Goal: Information Seeking & Learning: Learn about a topic

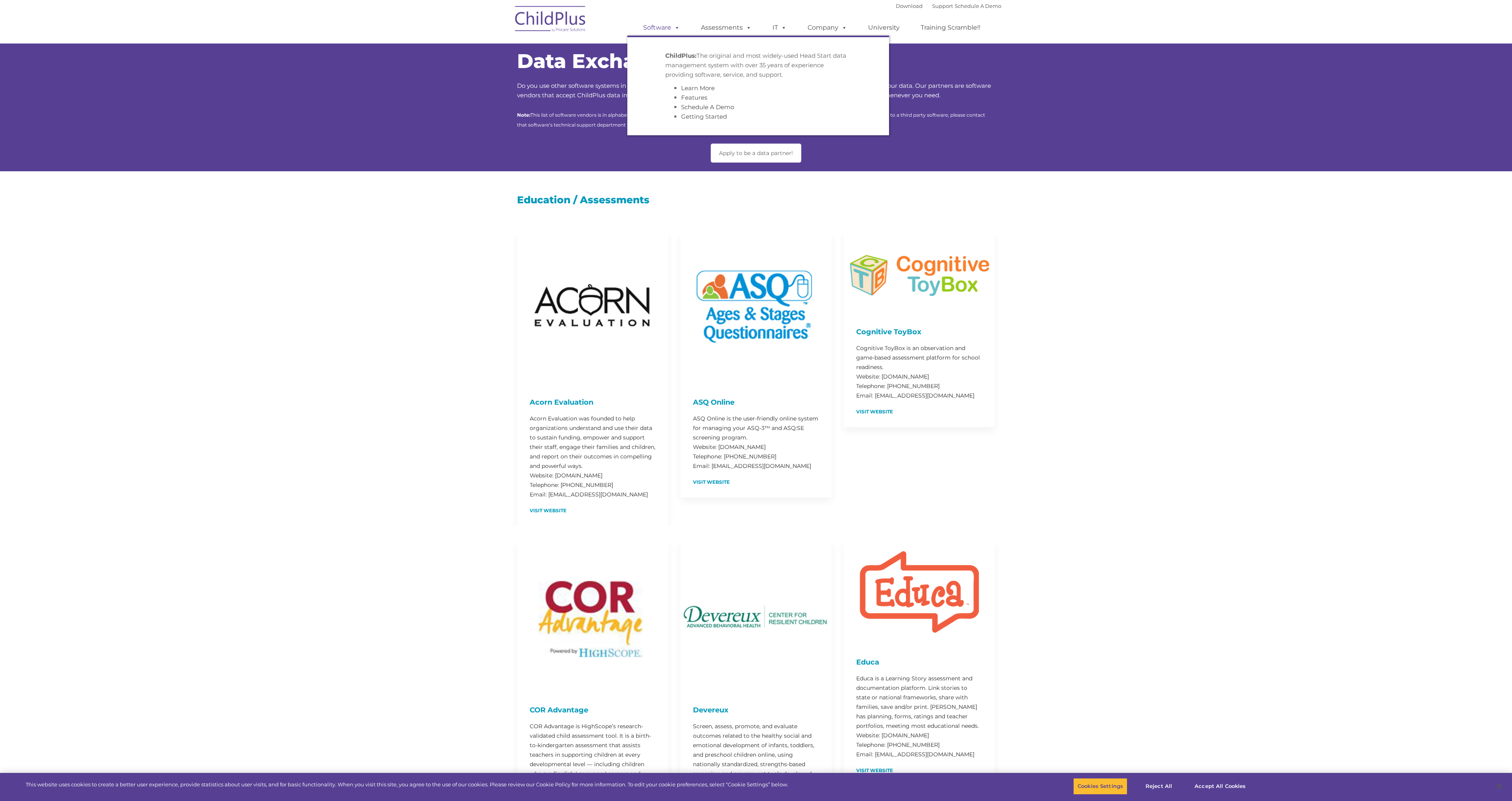
click at [664, 29] on link "Software" at bounding box center [661, 28] width 53 height 16
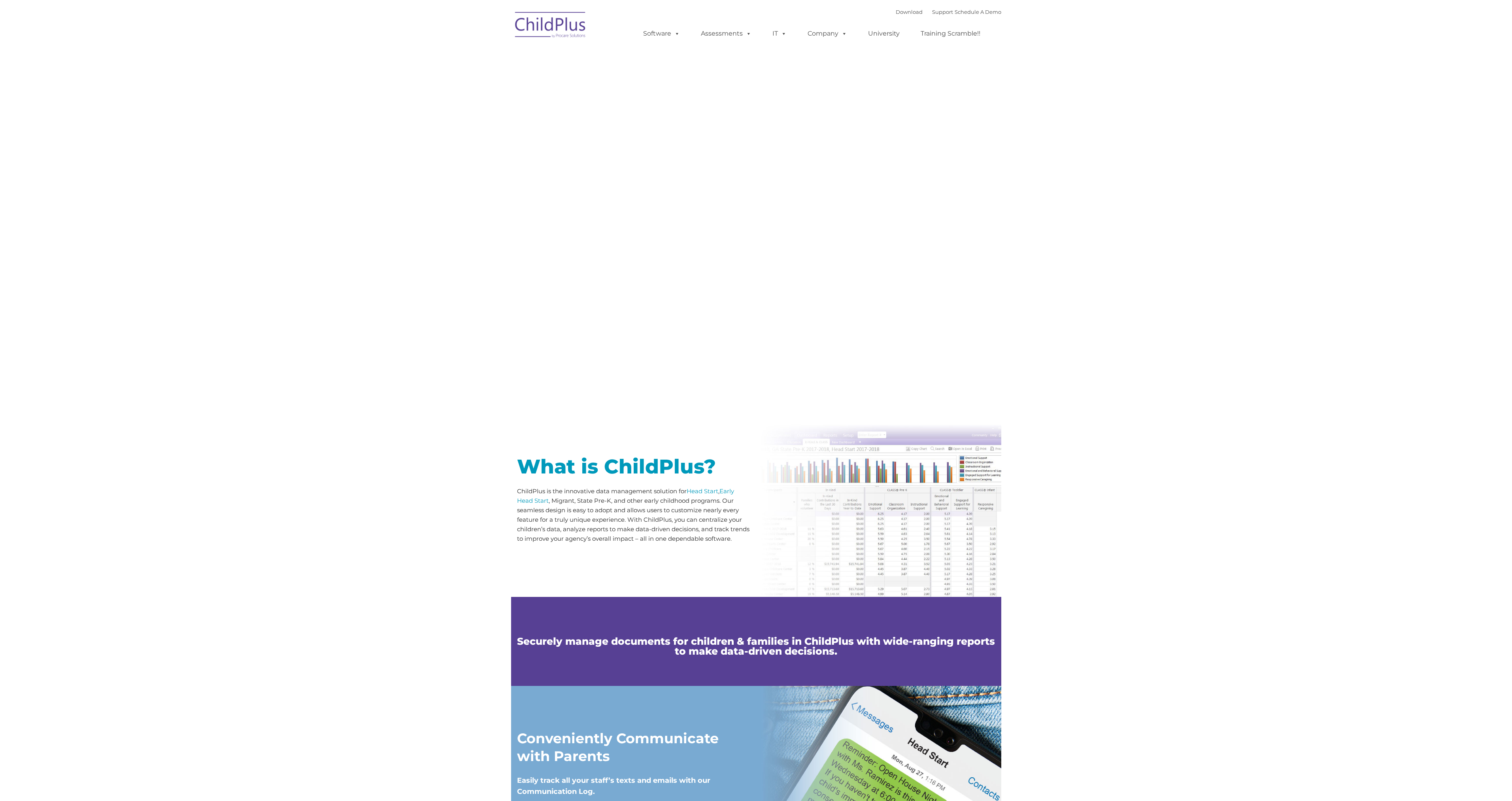
type input ""
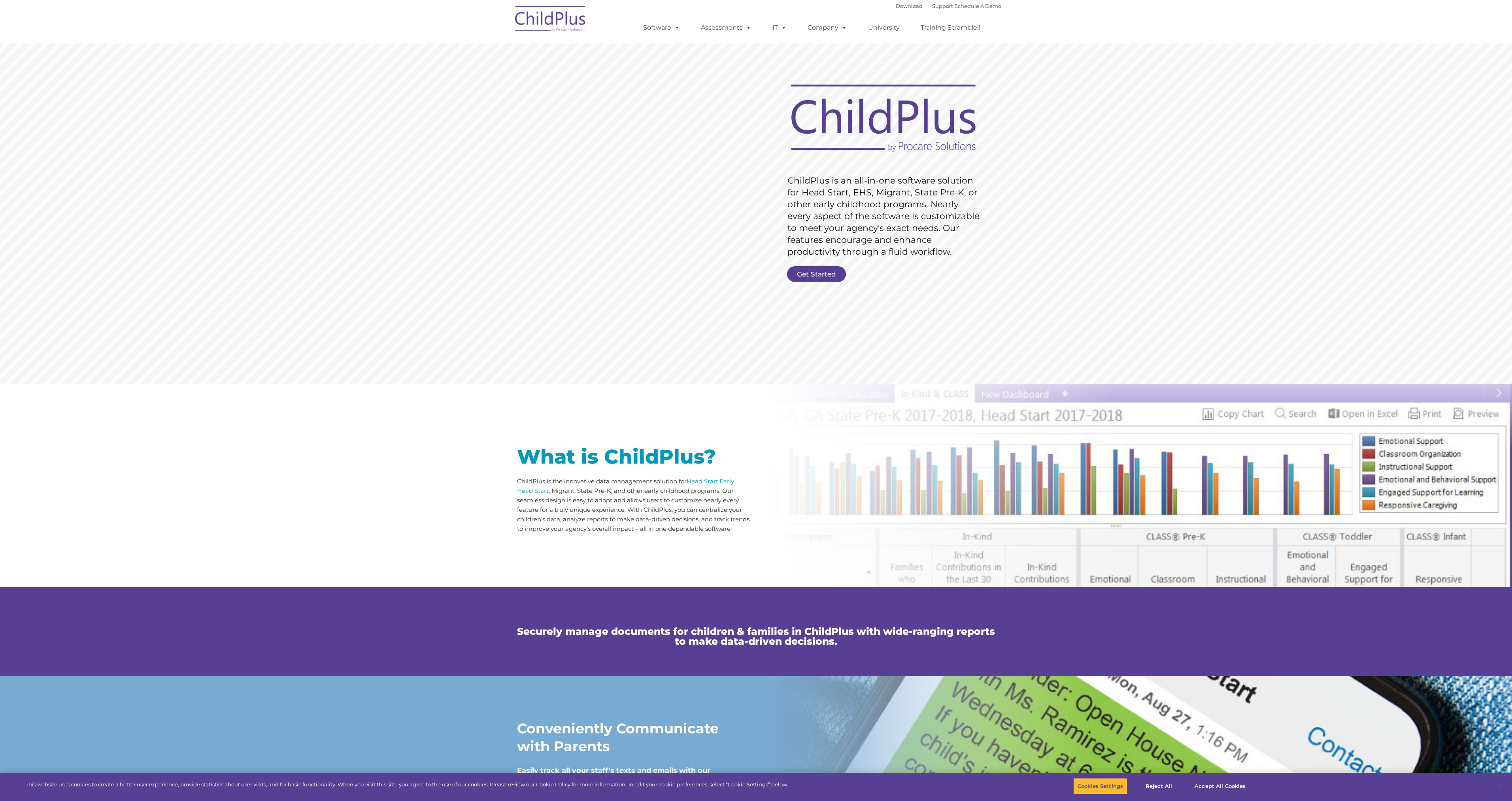
click at [783, 27] on span at bounding box center [782, 27] width 8 height 8
click at [792, 69] on link "System Requirements" at bounding box center [814, 66] width 99 height 12
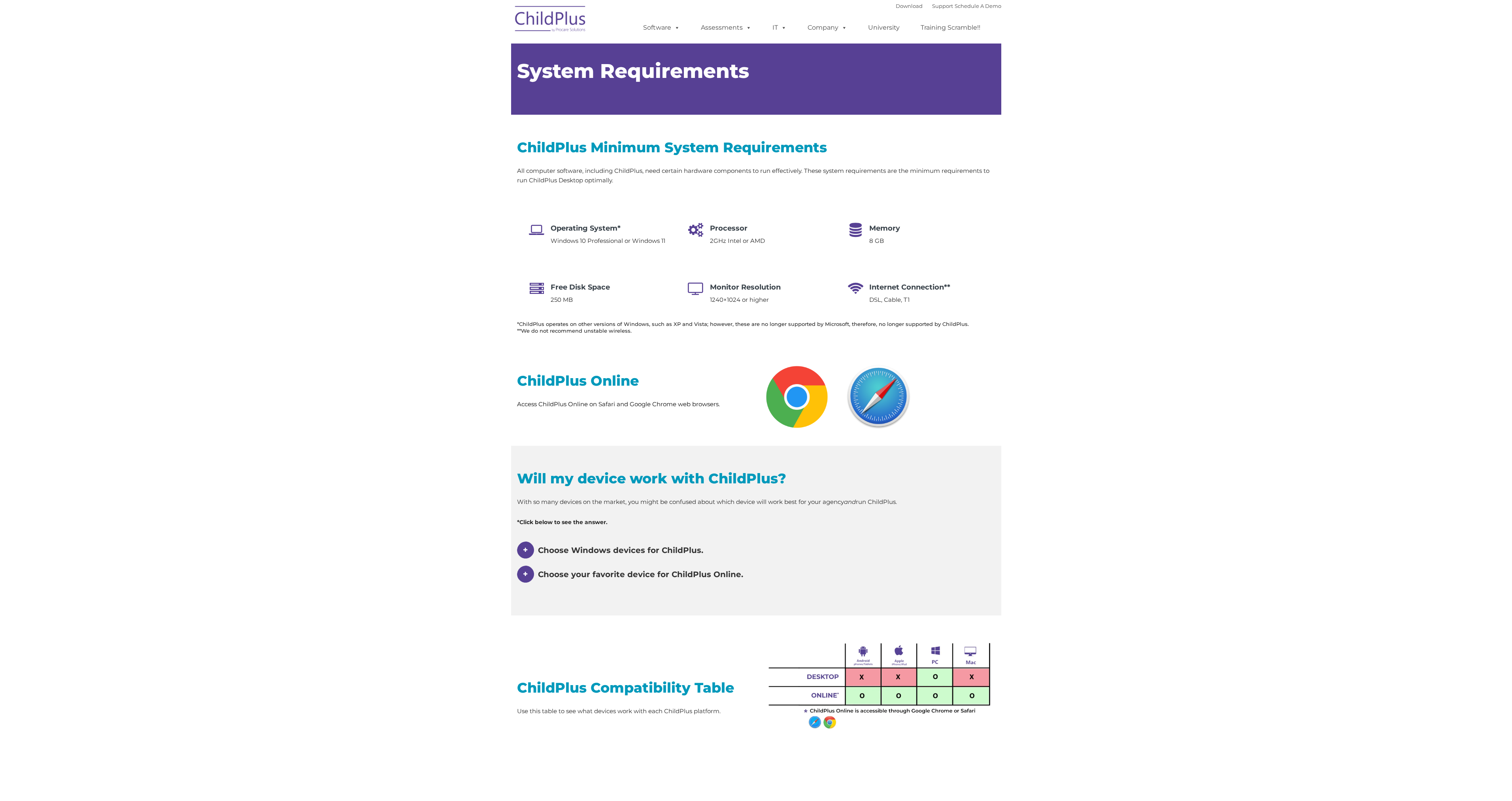
type input ""
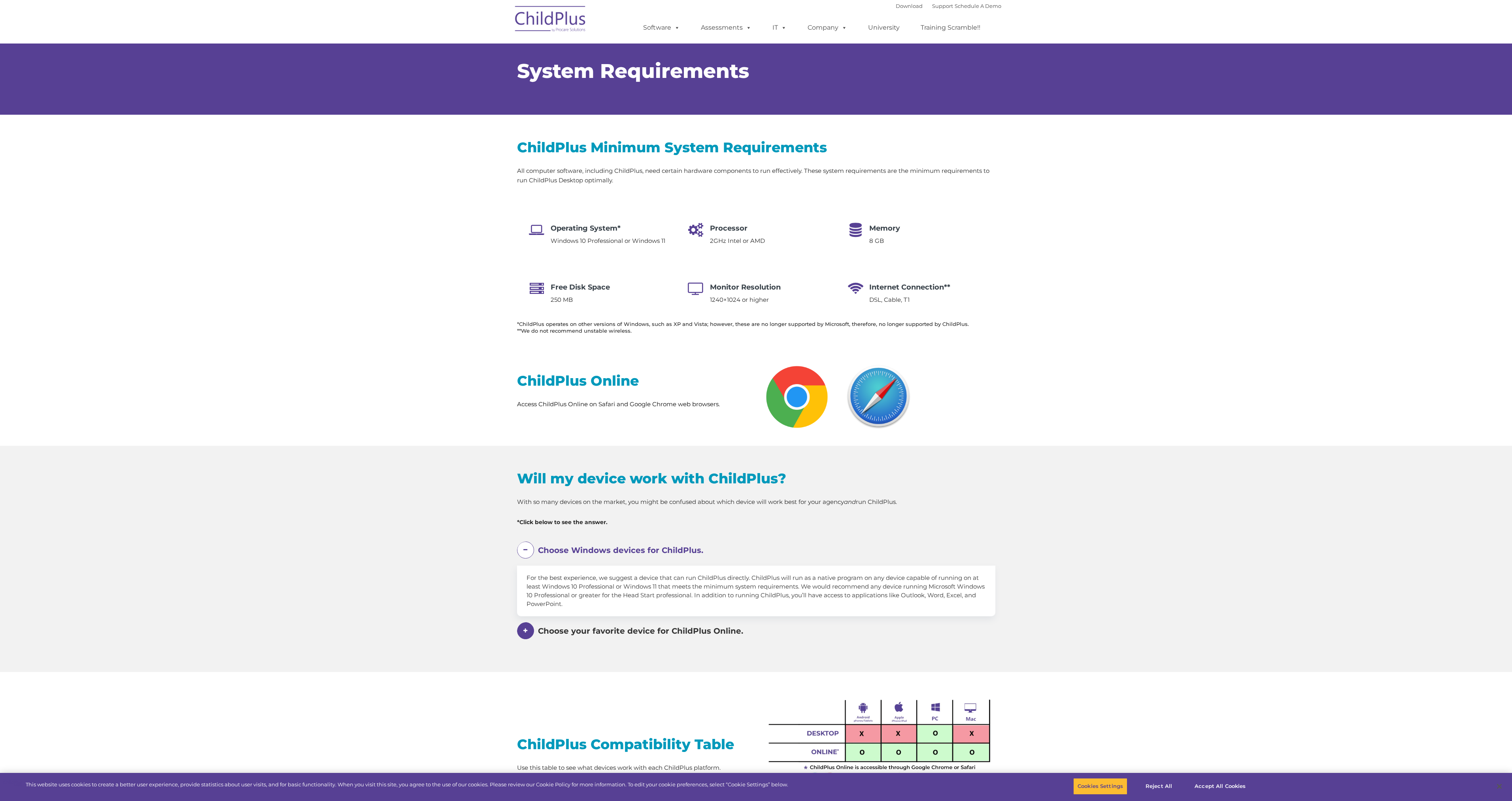
select select "MEDIUM"
click at [893, 24] on link "University" at bounding box center [884, 28] width 47 height 16
